Goal: Obtain resource: Obtain resource

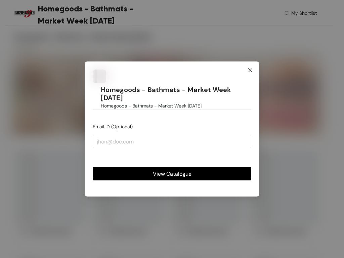
click at [250, 80] on span "Close" at bounding box center [250, 70] width 18 height 18
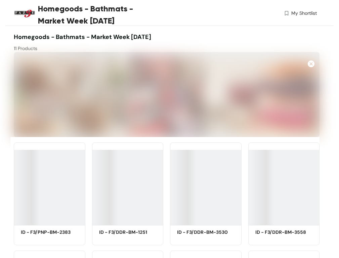
scroll to position [149, 0]
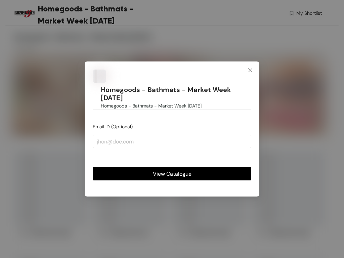
click at [172, 170] on span "View Catalogue" at bounding box center [172, 174] width 39 height 8
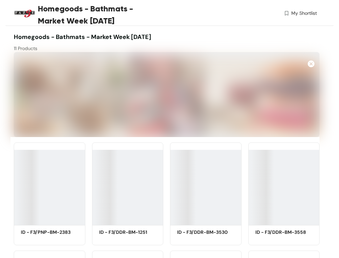
scroll to position [149, 0]
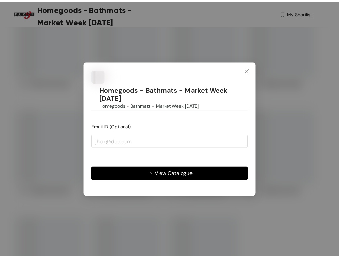
scroll to position [149, 0]
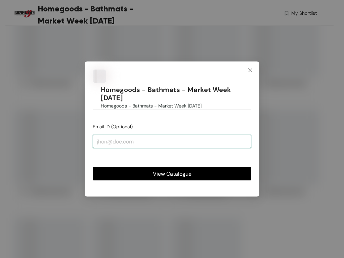
paste input "[EMAIL_ADDRESS][DOMAIN_NAME]"
type input "[EMAIL_ADDRESS][DOMAIN_NAME]"
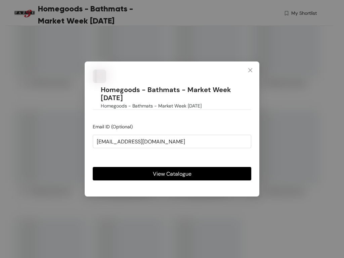
click at [172, 170] on span "View Catalogue" at bounding box center [172, 174] width 39 height 8
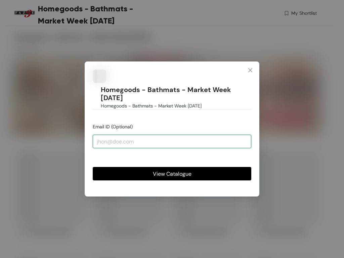
paste input "[EMAIL_ADDRESS][DOMAIN_NAME]"
type input "test@example.com"
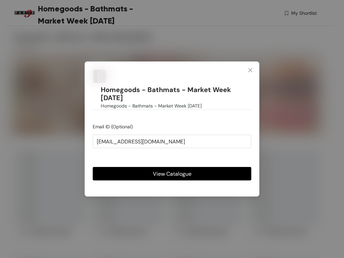
click at [172, 170] on span "View Catalogue" at bounding box center [172, 174] width 39 height 8
